Goal: Transaction & Acquisition: Purchase product/service

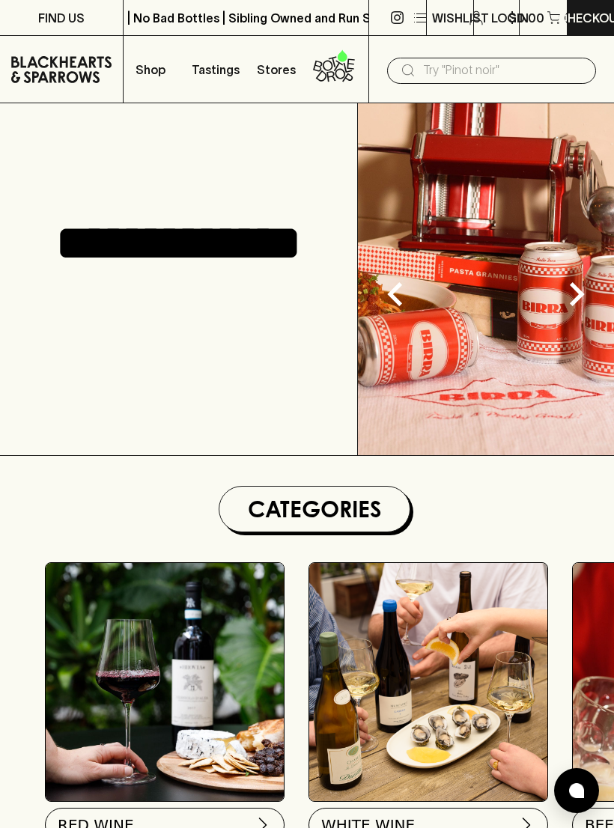
click at [148, 65] on p "Shop" at bounding box center [151, 70] width 30 height 18
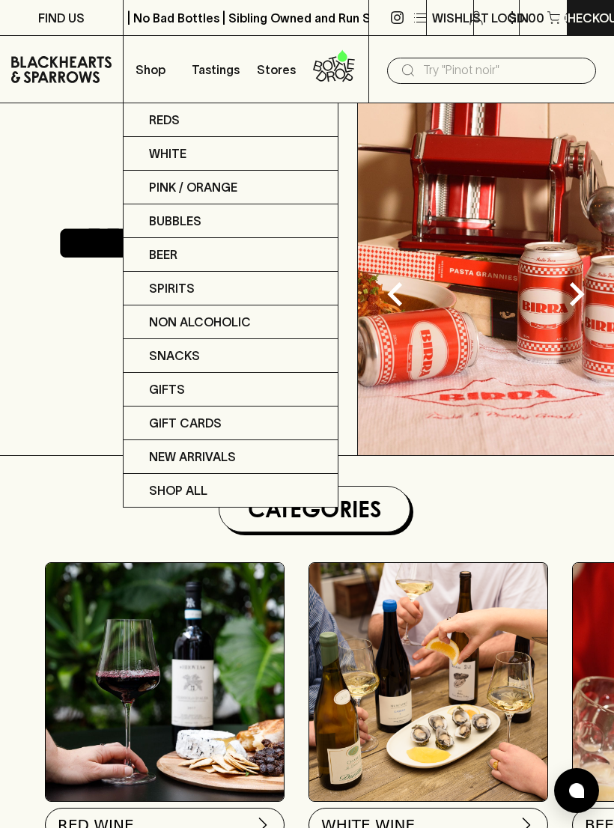
click at [268, 70] on div at bounding box center [307, 414] width 614 height 828
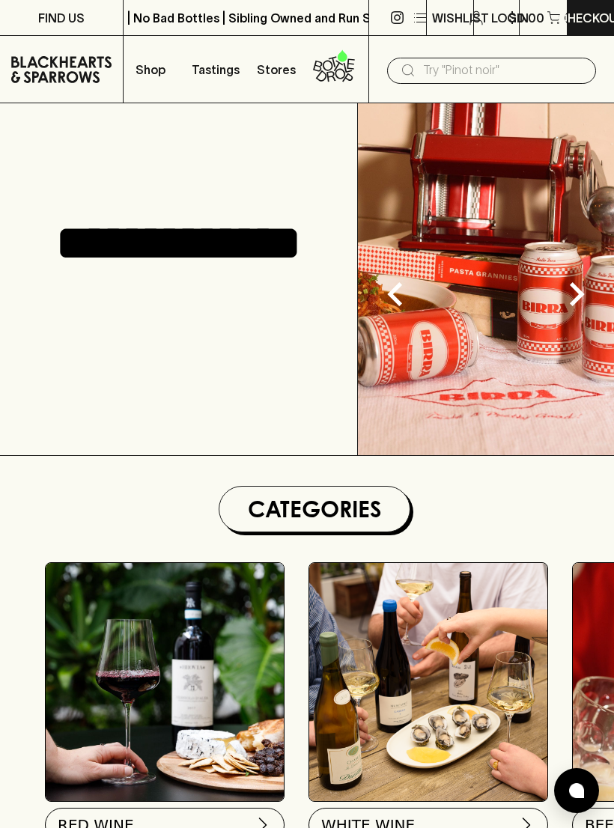
click at [270, 54] on link "Stores" at bounding box center [276, 69] width 61 height 67
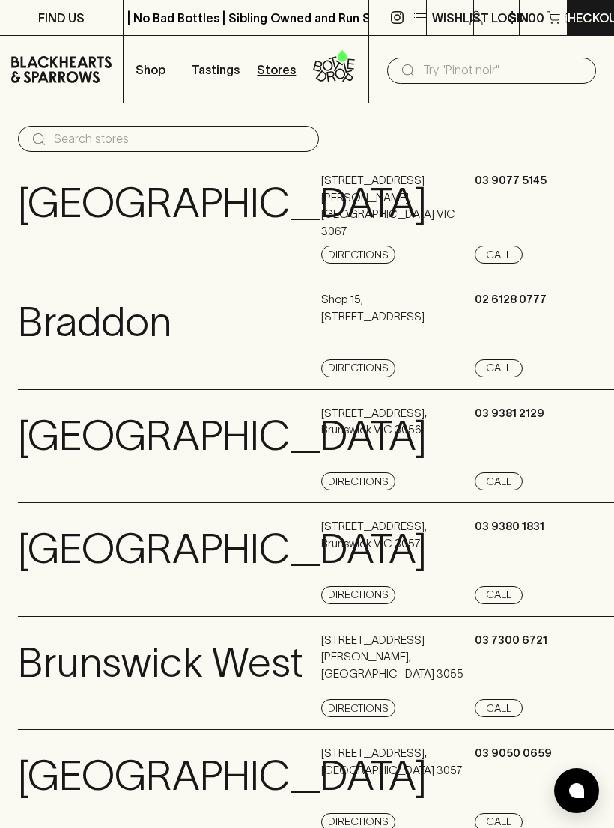
click at [162, 59] on button "Shop" at bounding box center [154, 69] width 61 height 67
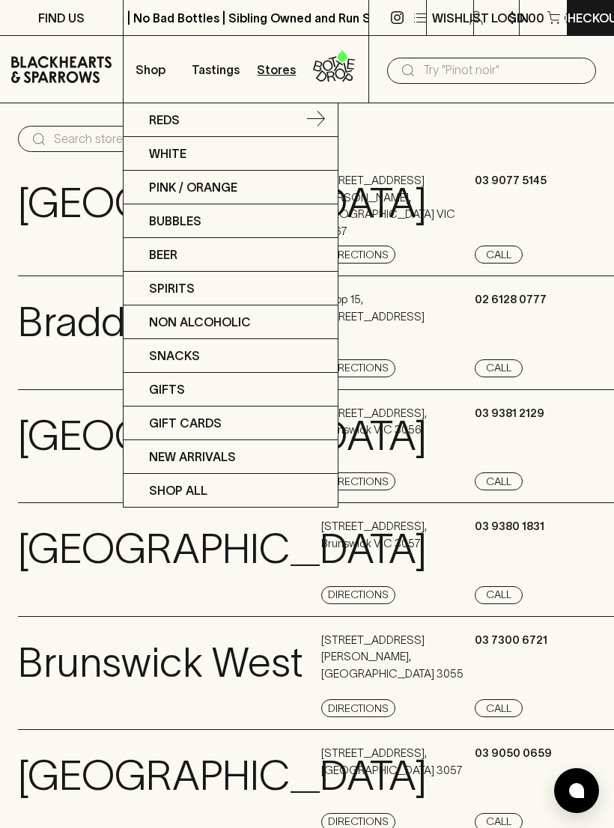
click at [154, 111] on p "Reds" at bounding box center [164, 120] width 31 height 18
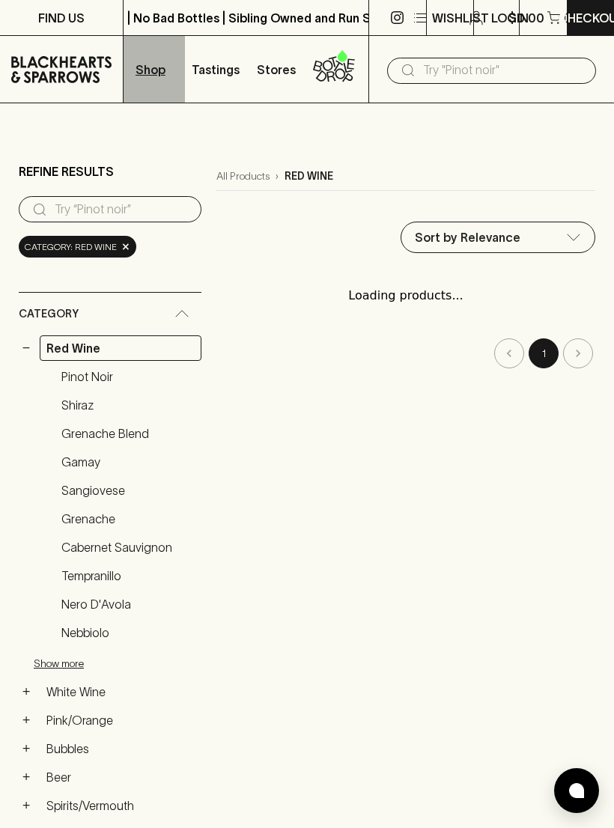
click at [150, 65] on p "Shop" at bounding box center [151, 70] width 30 height 18
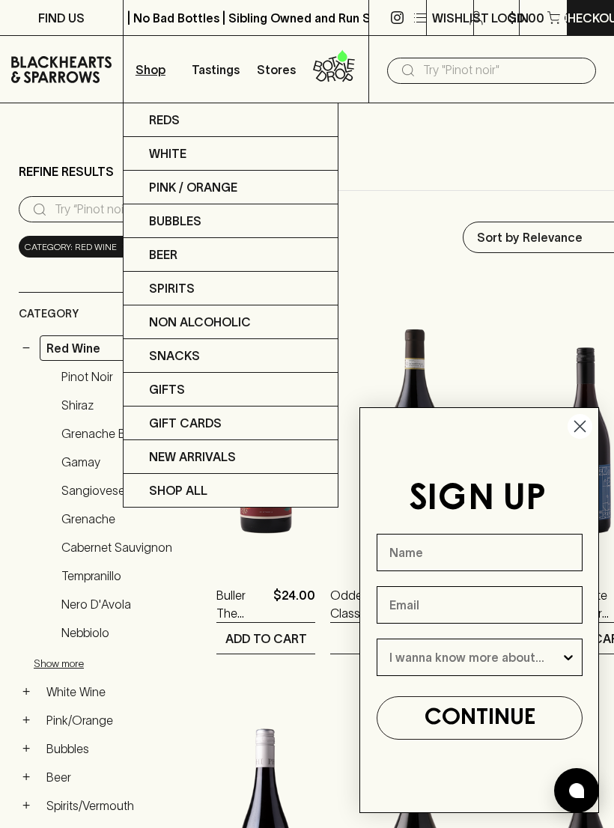
click at [570, 419] on circle "Close dialog" at bounding box center [580, 426] width 25 height 25
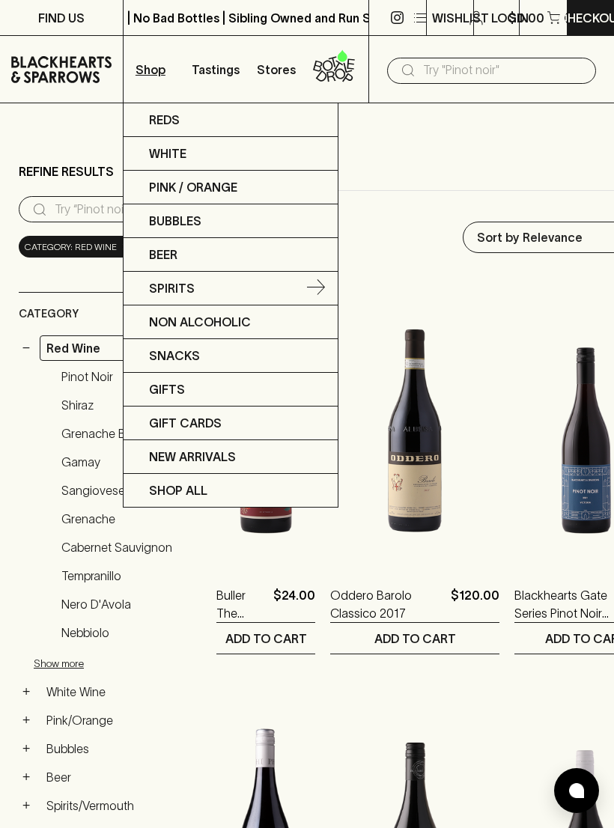
click at [165, 284] on p "Spirits" at bounding box center [172, 288] width 46 height 18
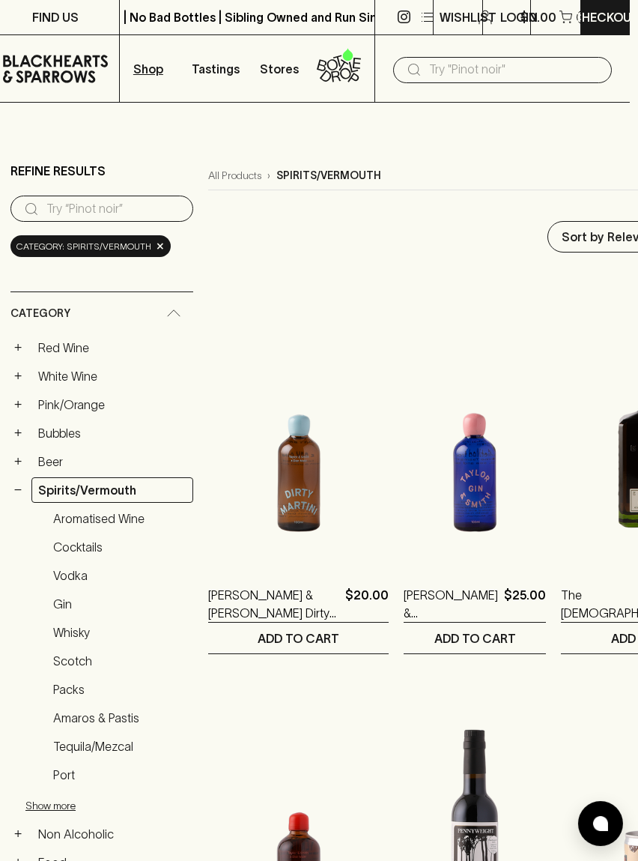
scroll to position [0, 8]
click at [63, 338] on link "Red Wine" at bounding box center [112, 348] width 162 height 25
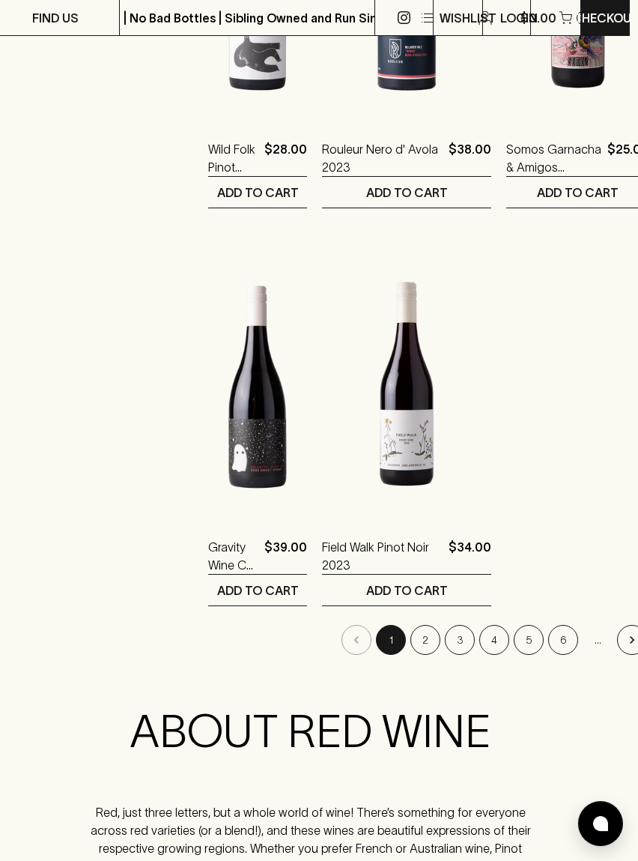
scroll to position [2448, 8]
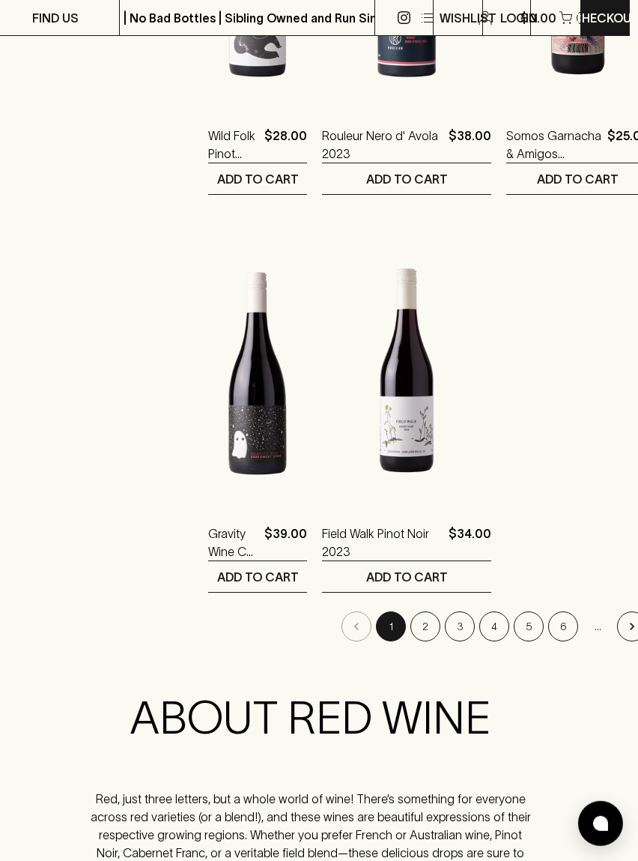
click at [410, 627] on button "2" at bounding box center [425, 626] width 30 height 30
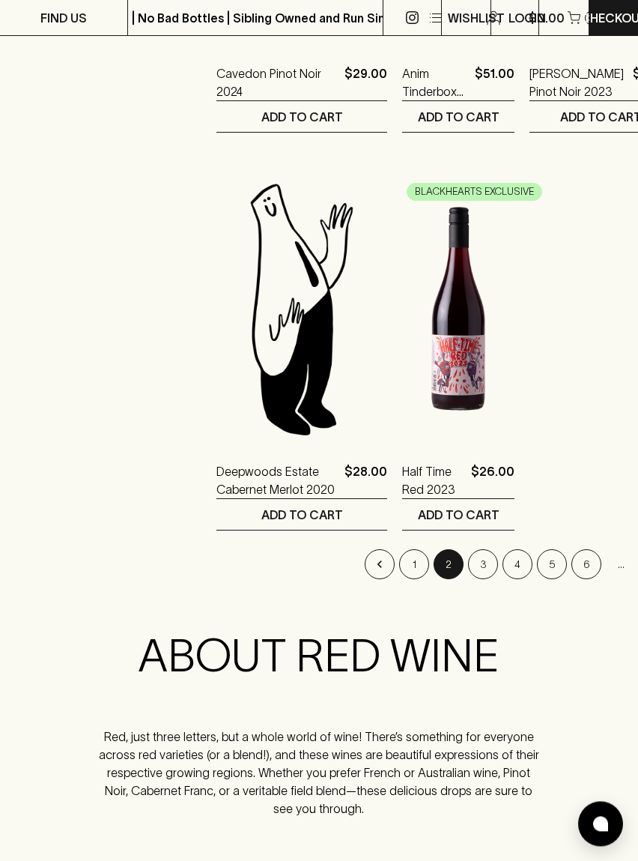
scroll to position [2535, 0]
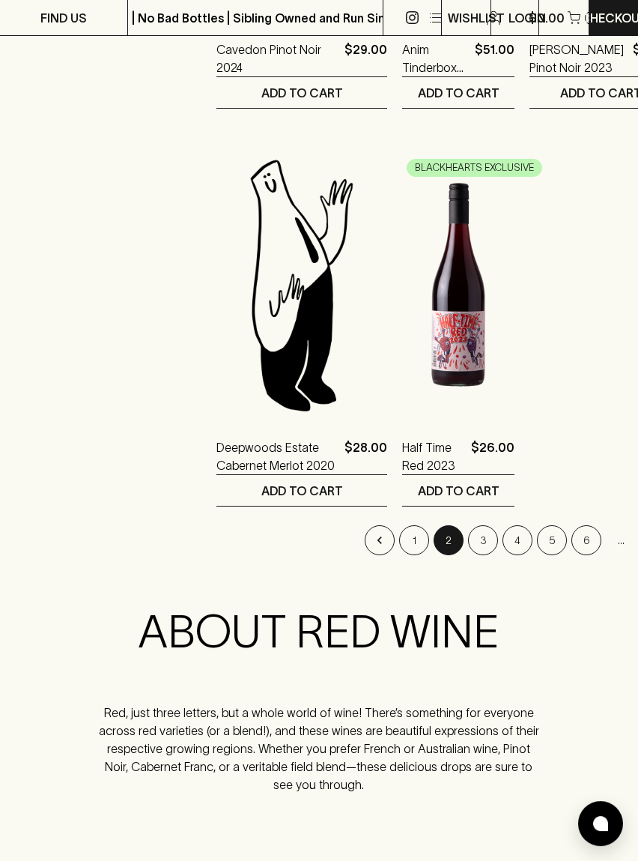
click at [468, 550] on button "3" at bounding box center [483, 540] width 30 height 30
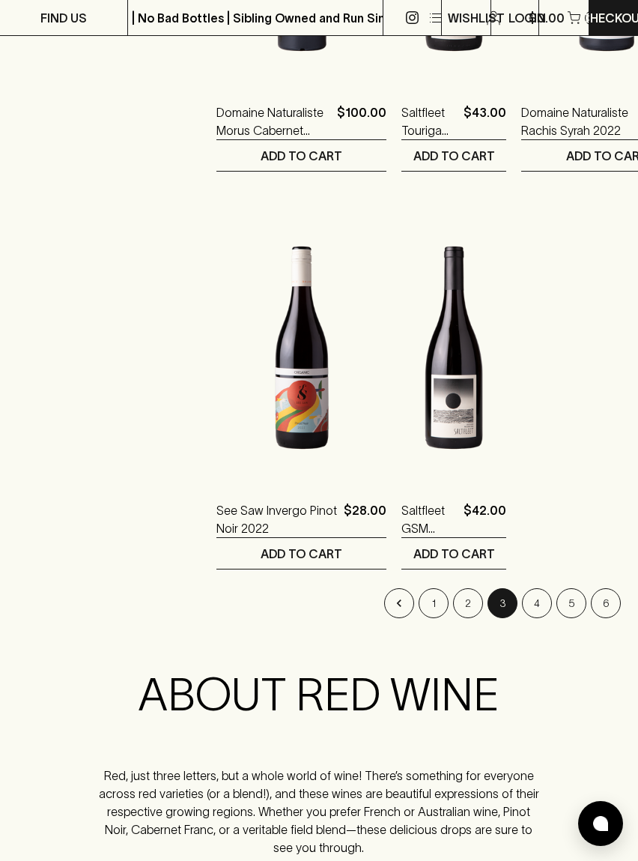
scroll to position [2546, 0]
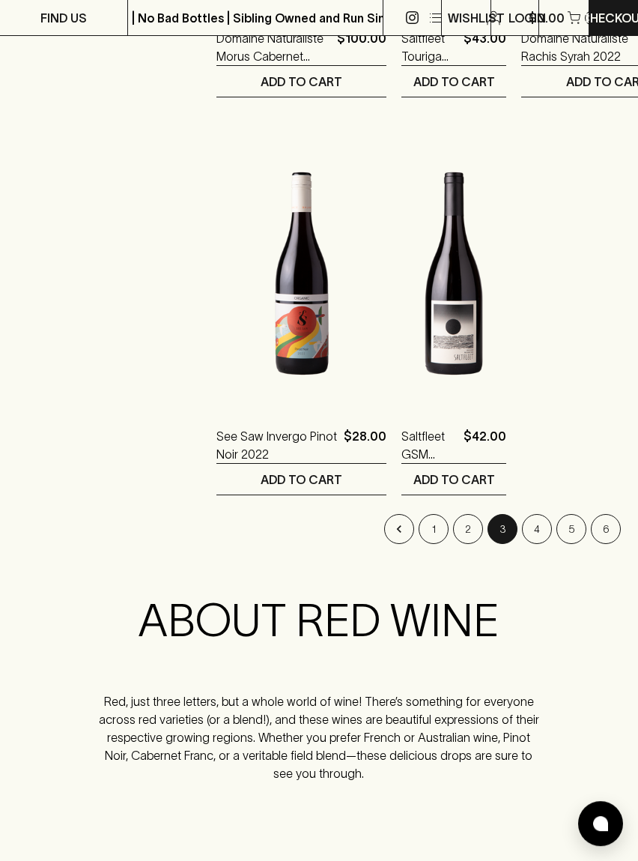
click at [522, 533] on button "4" at bounding box center [537, 529] width 30 height 30
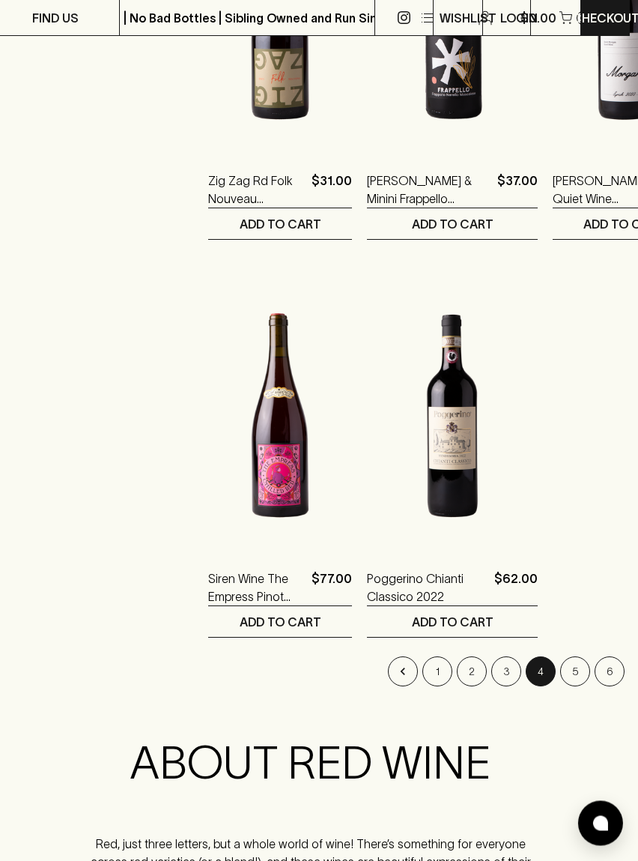
scroll to position [2427, 8]
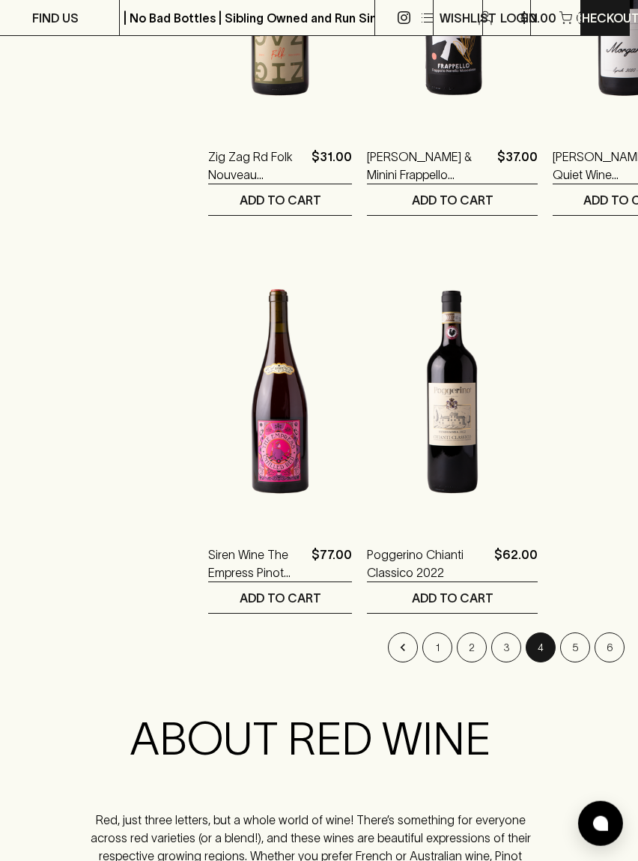
click at [560, 652] on button "5" at bounding box center [575, 647] width 30 height 30
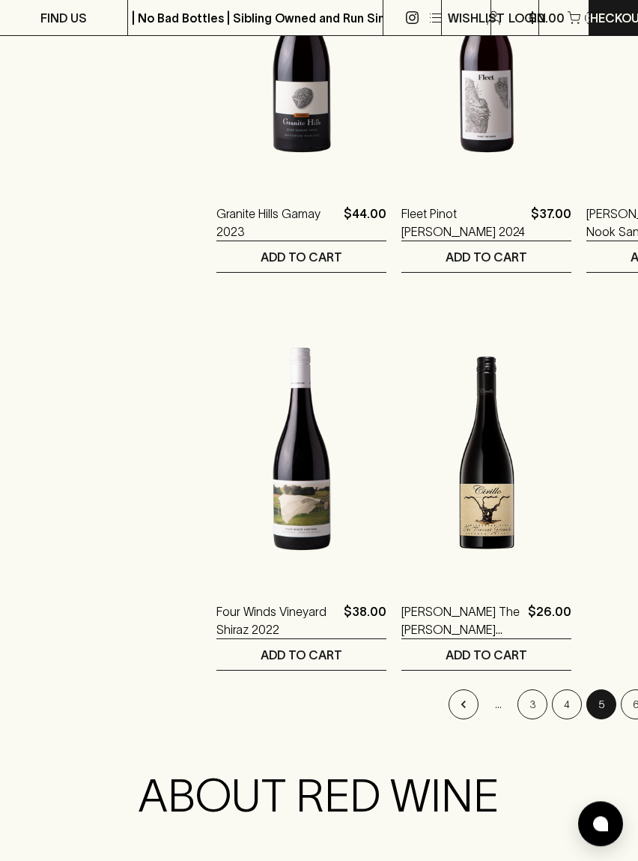
scroll to position [2413, 0]
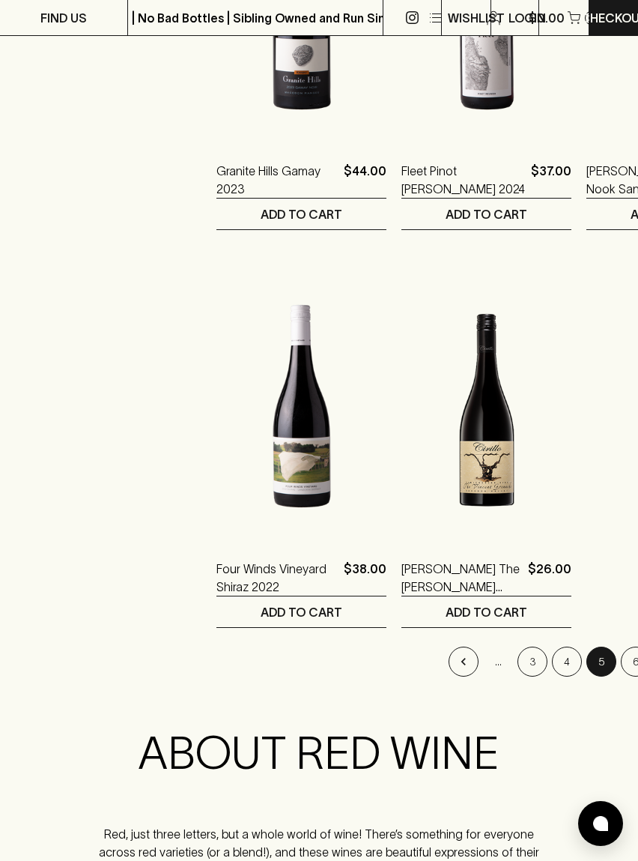
click at [613, 658] on button "6" at bounding box center [636, 661] width 30 height 30
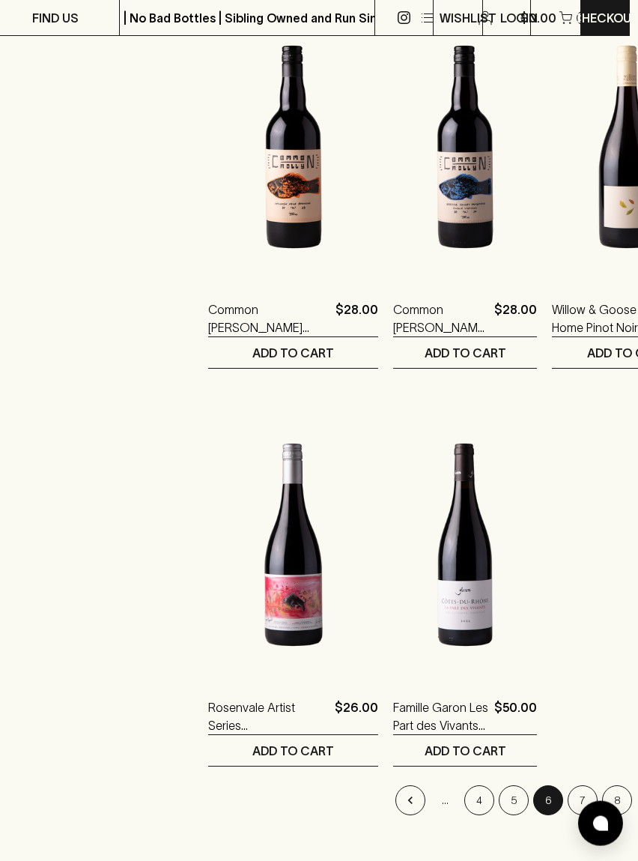
scroll to position [2302, 8]
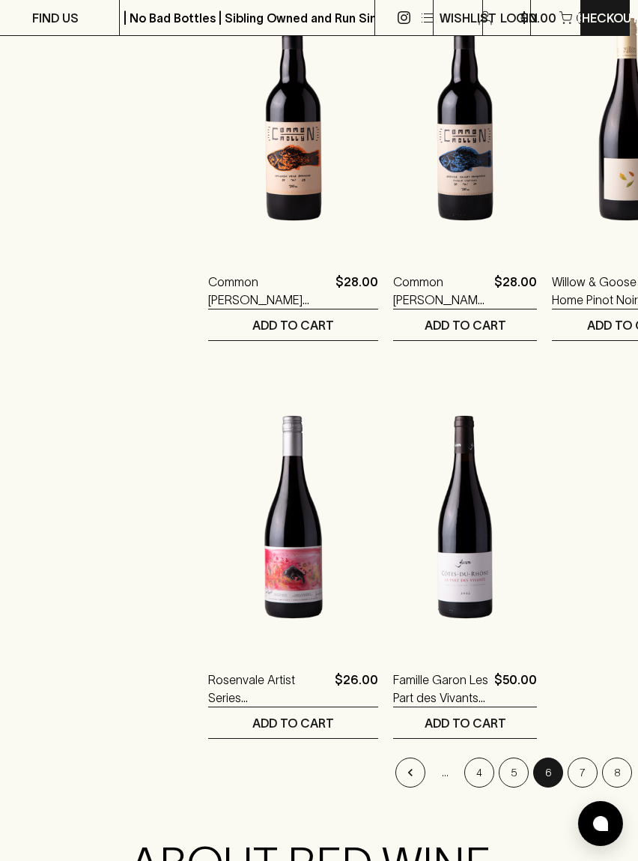
click at [568, 767] on button "7" at bounding box center [583, 772] width 30 height 30
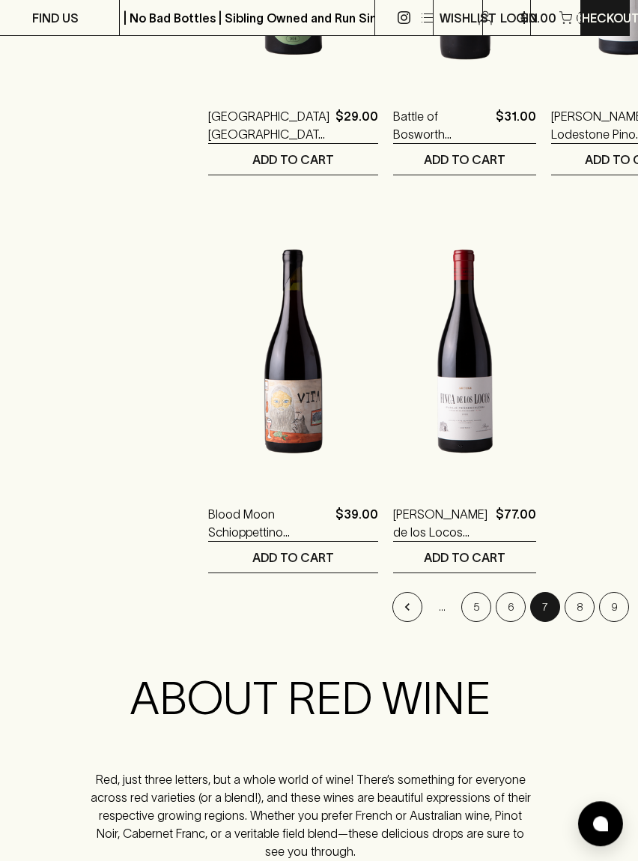
scroll to position [2518, 8]
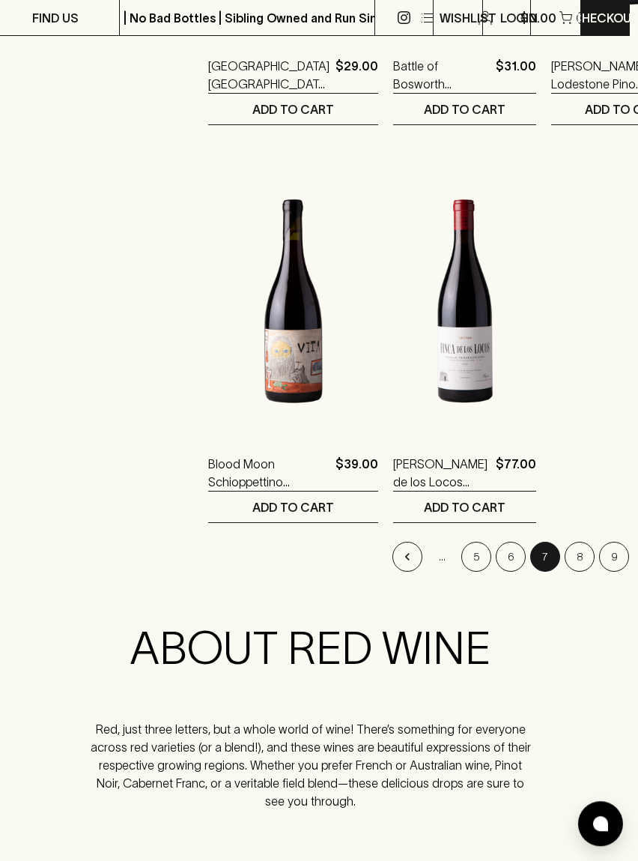
click at [565, 569] on button "8" at bounding box center [580, 557] width 30 height 30
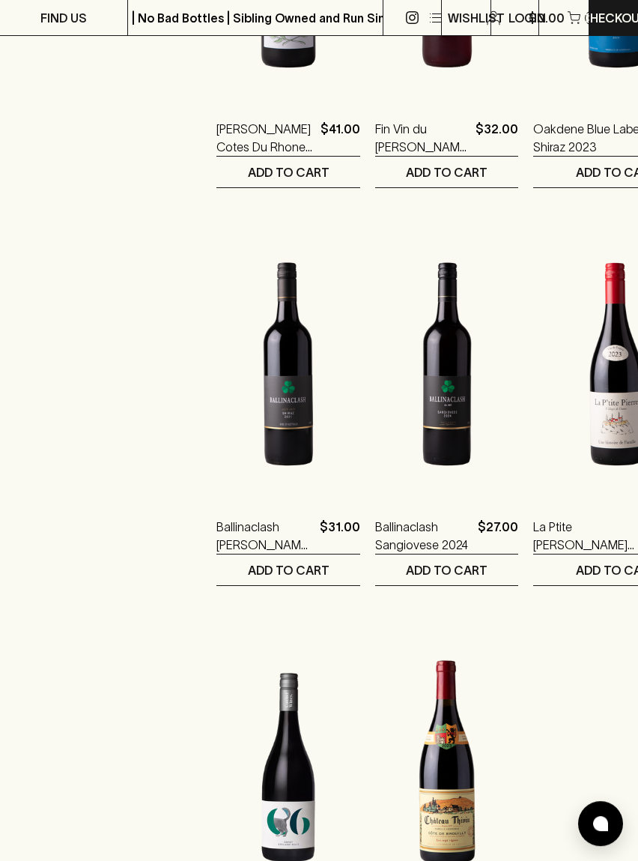
scroll to position [2061, 0]
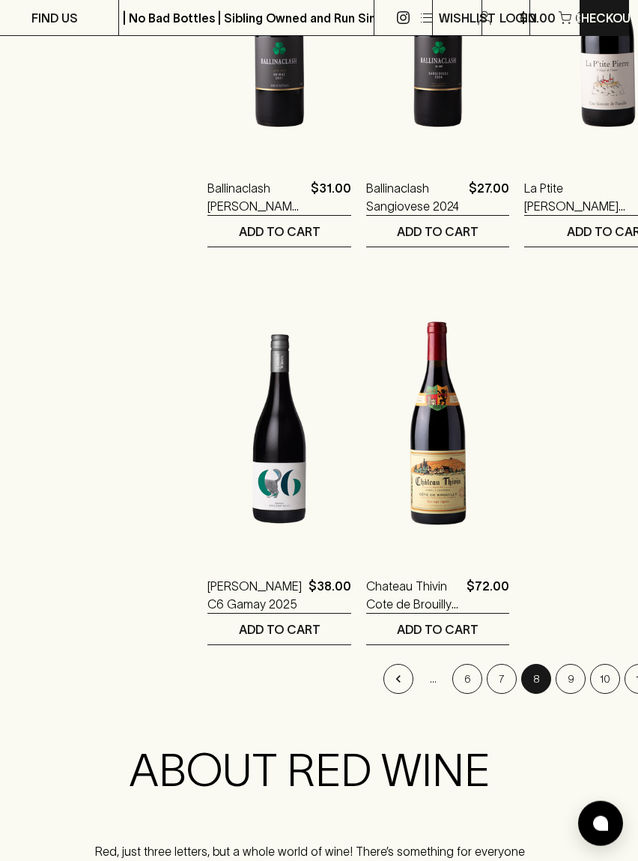
click at [556, 679] on button "9" at bounding box center [571, 679] width 30 height 30
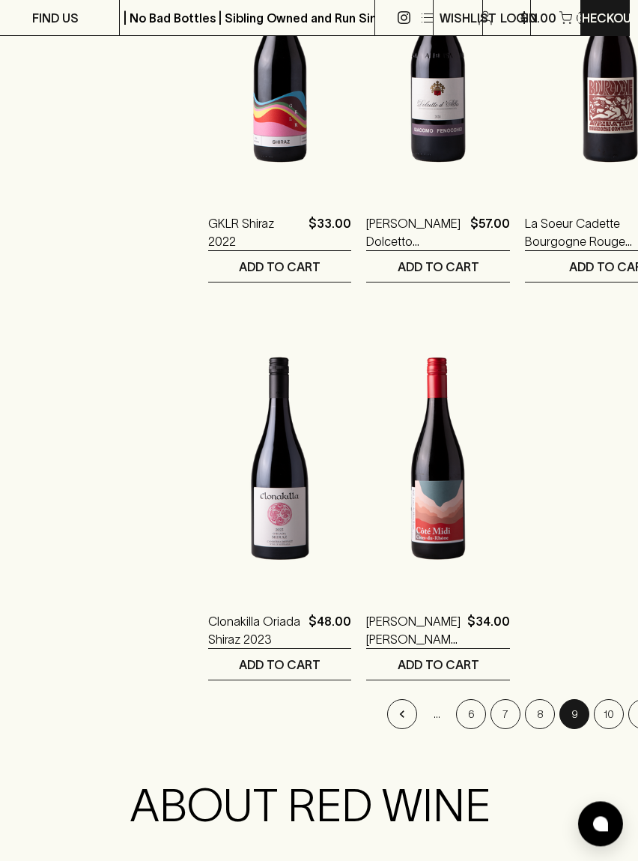
scroll to position [2406, 8]
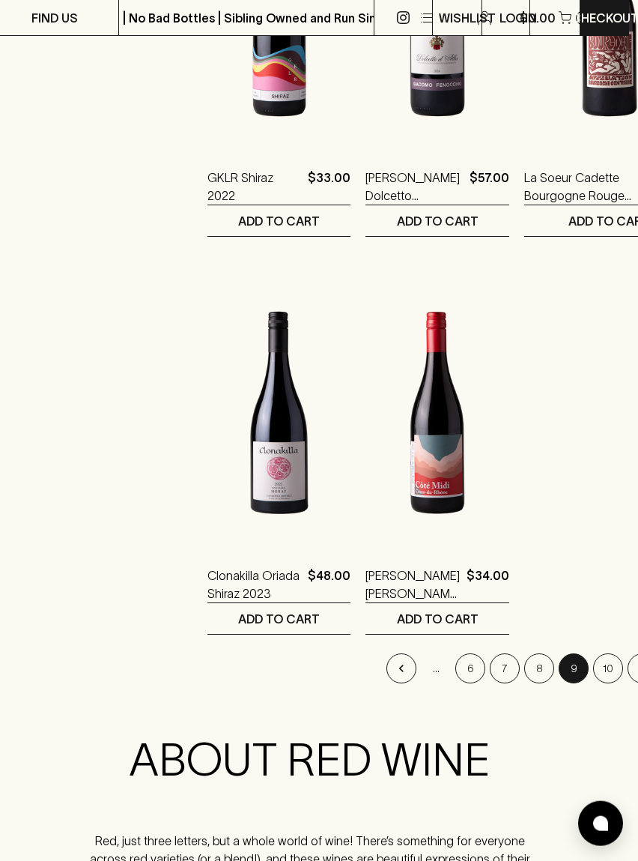
click at [593, 670] on button "10" at bounding box center [608, 668] width 30 height 30
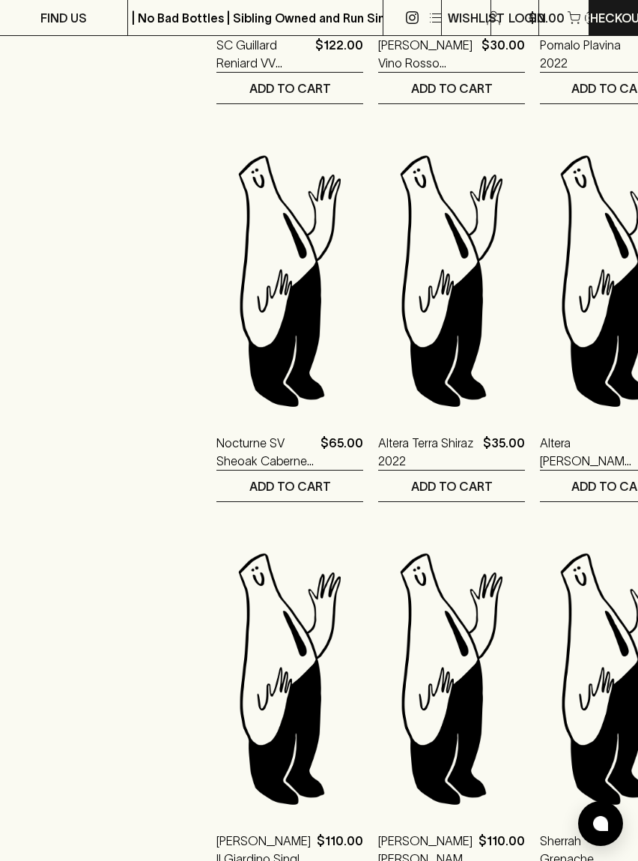
scroll to position [1663, 0]
